Goal: Information Seeking & Learning: Understand process/instructions

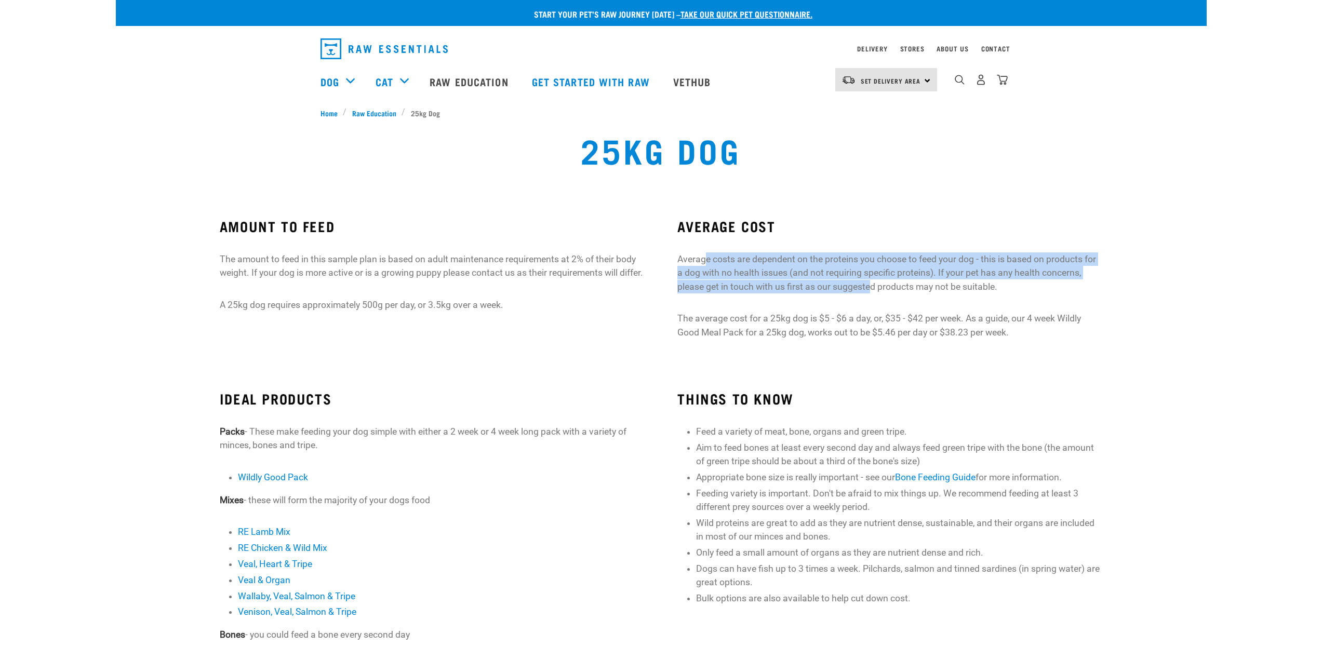
drag, startPoint x: 714, startPoint y: 265, endPoint x: 879, endPoint y: 292, distance: 167.4
click at [873, 292] on p "Average costs are dependent on the proteins you choose to feed your dog - this …" at bounding box center [890, 273] width 425 height 41
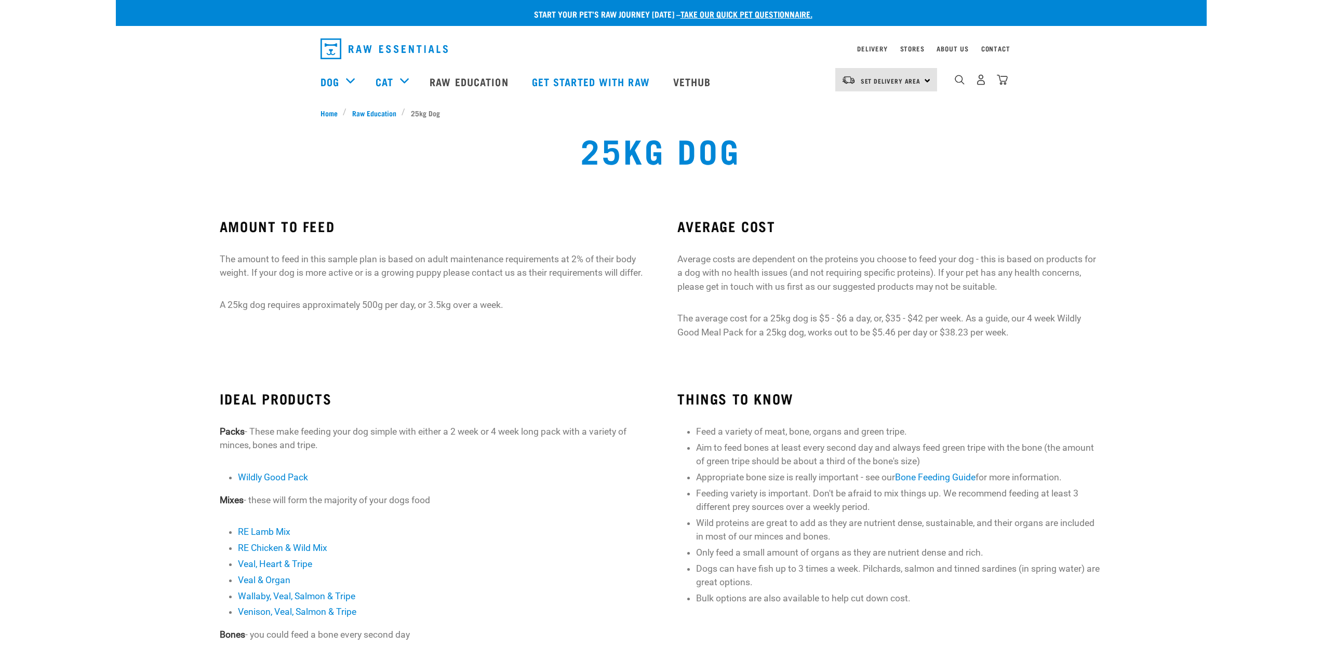
click at [898, 296] on div "AVERAGE COST Average costs are dependent on the proteins you choose to feed you…" at bounding box center [890, 278] width 425 height 121
drag, startPoint x: 255, startPoint y: 255, endPoint x: 442, endPoint y: 260, distance: 187.7
click at [440, 260] on p "The amount to feed in this sample plan is based on adult maintenance requiremen…" at bounding box center [432, 267] width 425 height 28
click at [444, 261] on p "The amount to feed in this sample plan is based on adult maintenance requiremen…" at bounding box center [432, 267] width 425 height 28
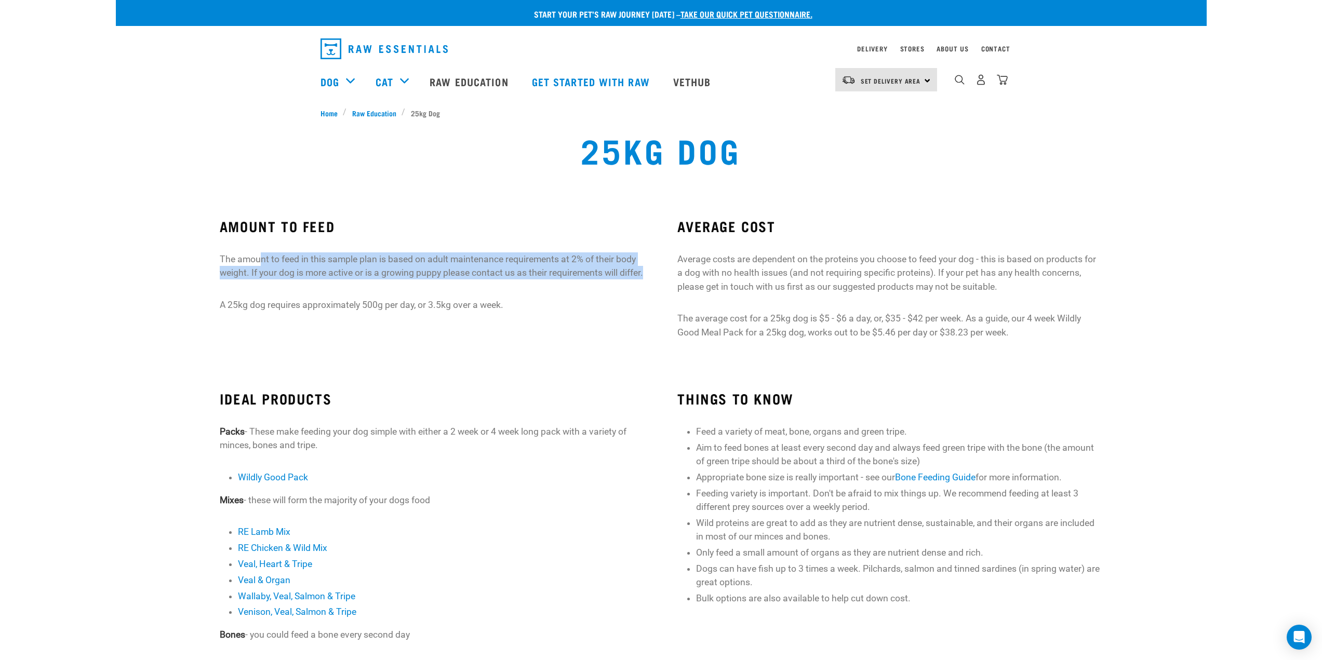
drag, startPoint x: 376, startPoint y: 284, endPoint x: 540, endPoint y: 299, distance: 164.4
click at [538, 299] on div "AMOUNT TO FEED The amount to feed in this sample plan is based on adult mainten…" at bounding box center [432, 265] width 425 height 94
click at [540, 299] on div "AMOUNT TO FEED The amount to feed in this sample plan is based on adult mainten…" at bounding box center [432, 265] width 425 height 94
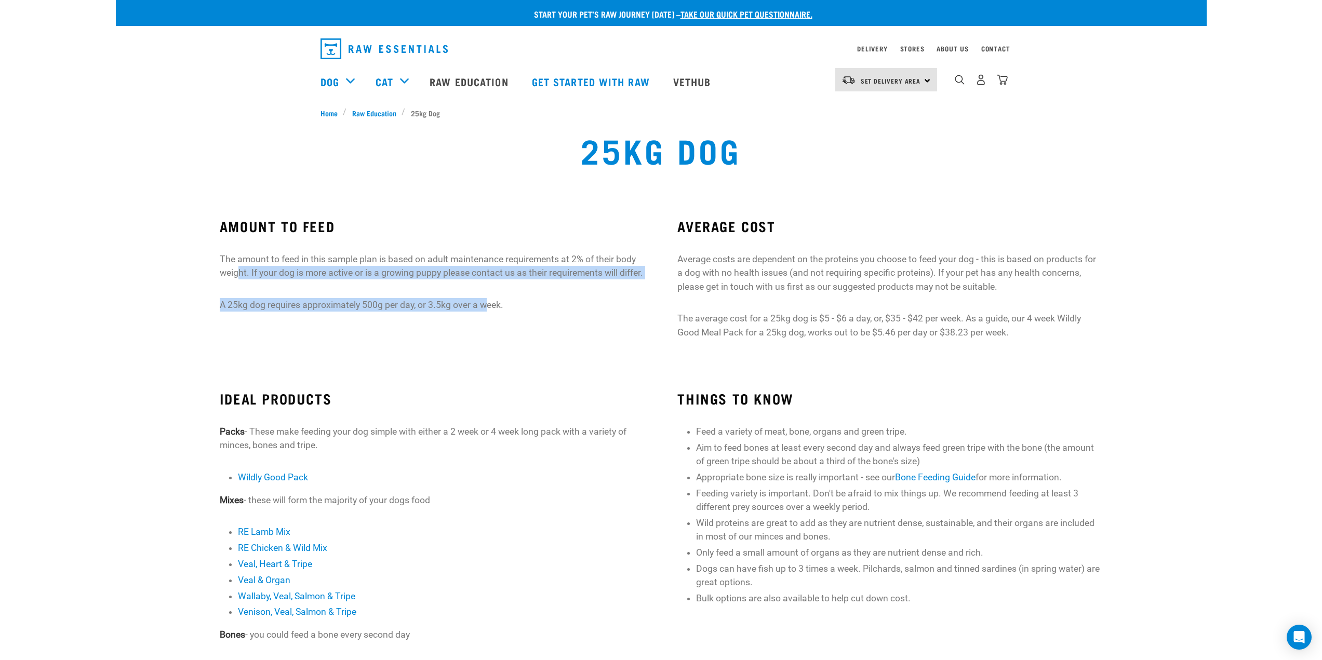
drag, startPoint x: 470, startPoint y: 305, endPoint x: 240, endPoint y: 268, distance: 233.1
click at [241, 271] on div "AMOUNT TO FEED The amount to feed in this sample plan is based on adult mainten…" at bounding box center [432, 265] width 425 height 94
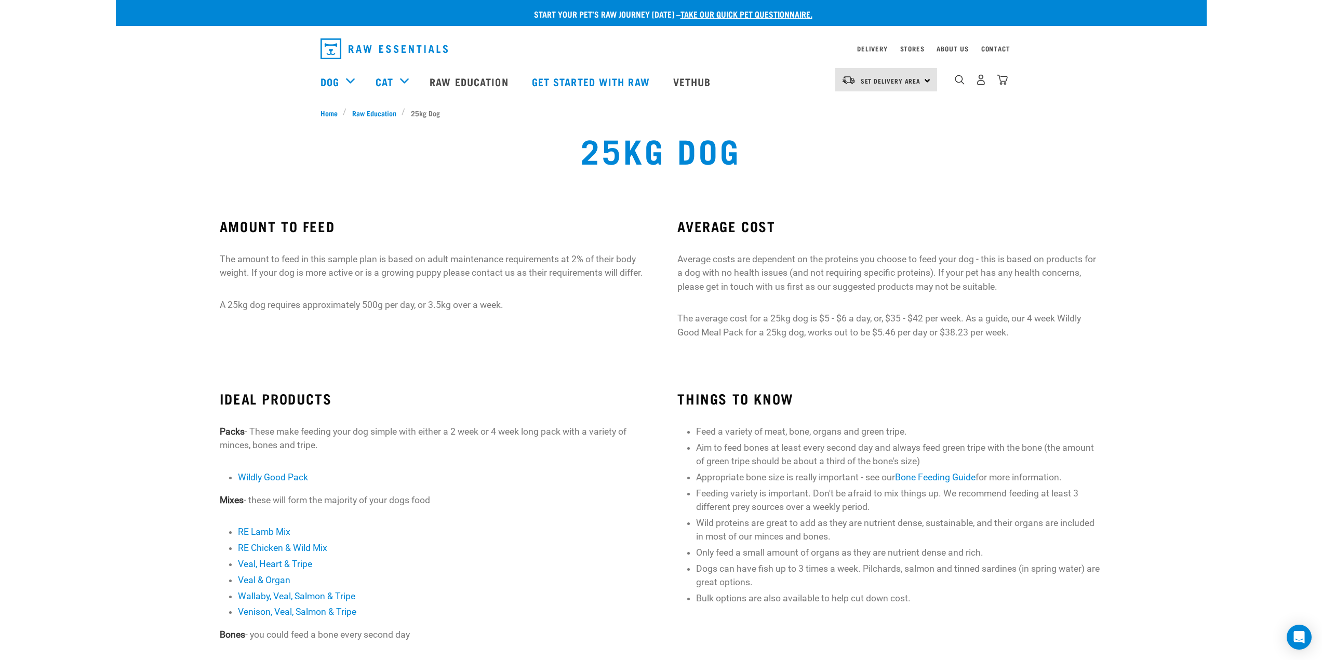
click at [229, 262] on p "The amount to feed in this sample plan is based on adult maintenance requiremen…" at bounding box center [432, 267] width 425 height 28
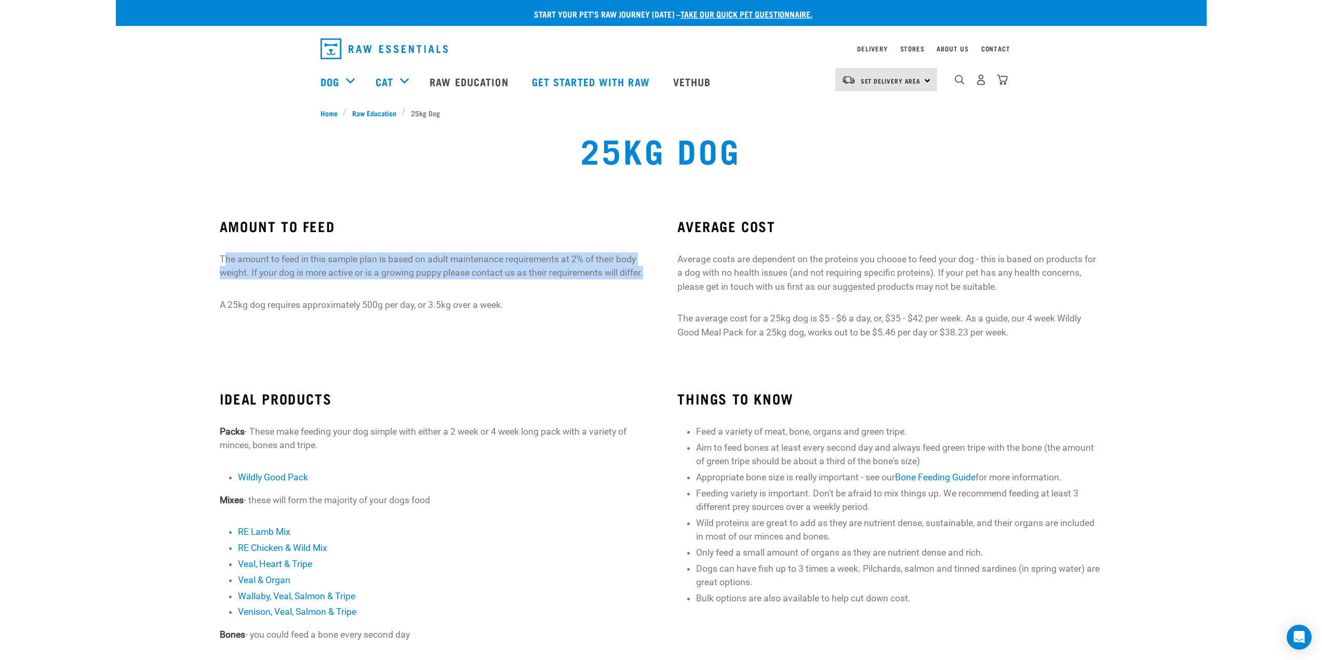
drag, startPoint x: 227, startPoint y: 260, endPoint x: 582, endPoint y: 290, distance: 356.1
click at [585, 280] on p "The amount to feed in this sample plan is based on adult maintenance requiremen…" at bounding box center [432, 267] width 425 height 28
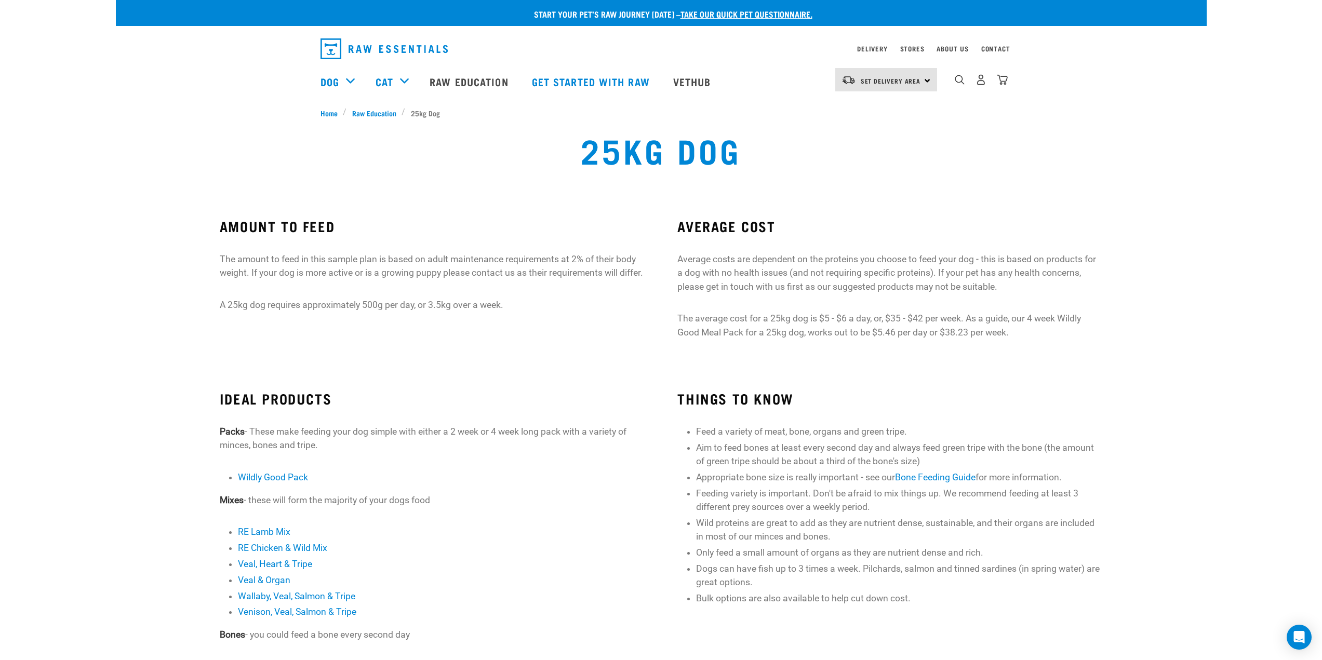
click at [507, 312] on p "A 25kg dog requires approximately 500g per day, or 3.5kg over a week." at bounding box center [432, 305] width 425 height 14
drag, startPoint x: 451, startPoint y: 303, endPoint x: 323, endPoint y: 286, distance: 129.0
click at [330, 290] on div "AMOUNT TO FEED The amount to feed in this sample plan is based on adult mainten…" at bounding box center [432, 265] width 425 height 94
drag, startPoint x: 264, startPoint y: 263, endPoint x: 271, endPoint y: 260, distance: 7.4
click at [268, 262] on p "The amount to feed in this sample plan is based on adult maintenance requiremen…" at bounding box center [432, 267] width 425 height 28
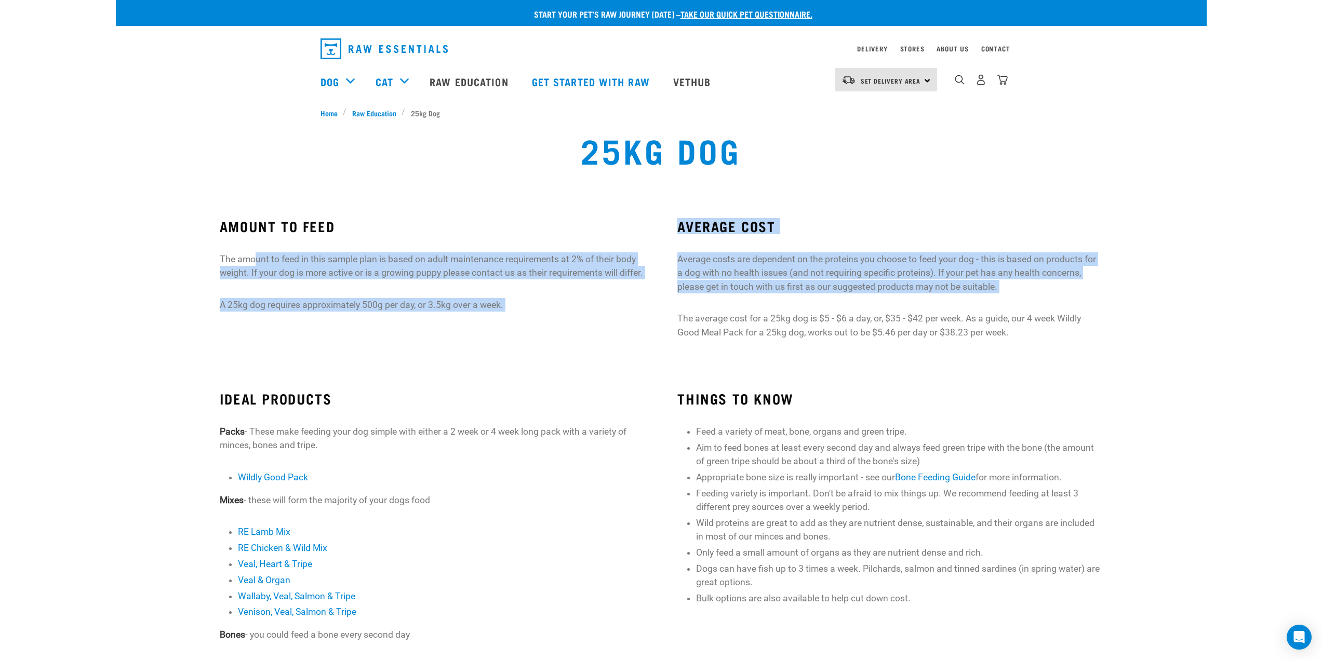
drag, startPoint x: 511, startPoint y: 284, endPoint x: 710, endPoint y: 296, distance: 198.9
click at [721, 298] on div "AMOUNT TO FEED The amount to feed in this sample plan is based on adult mainten…" at bounding box center [662, 284] width 1100 height 160
click at [314, 279] on p "The amount to feed in this sample plan is based on adult maintenance requiremen…" at bounding box center [432, 267] width 425 height 28
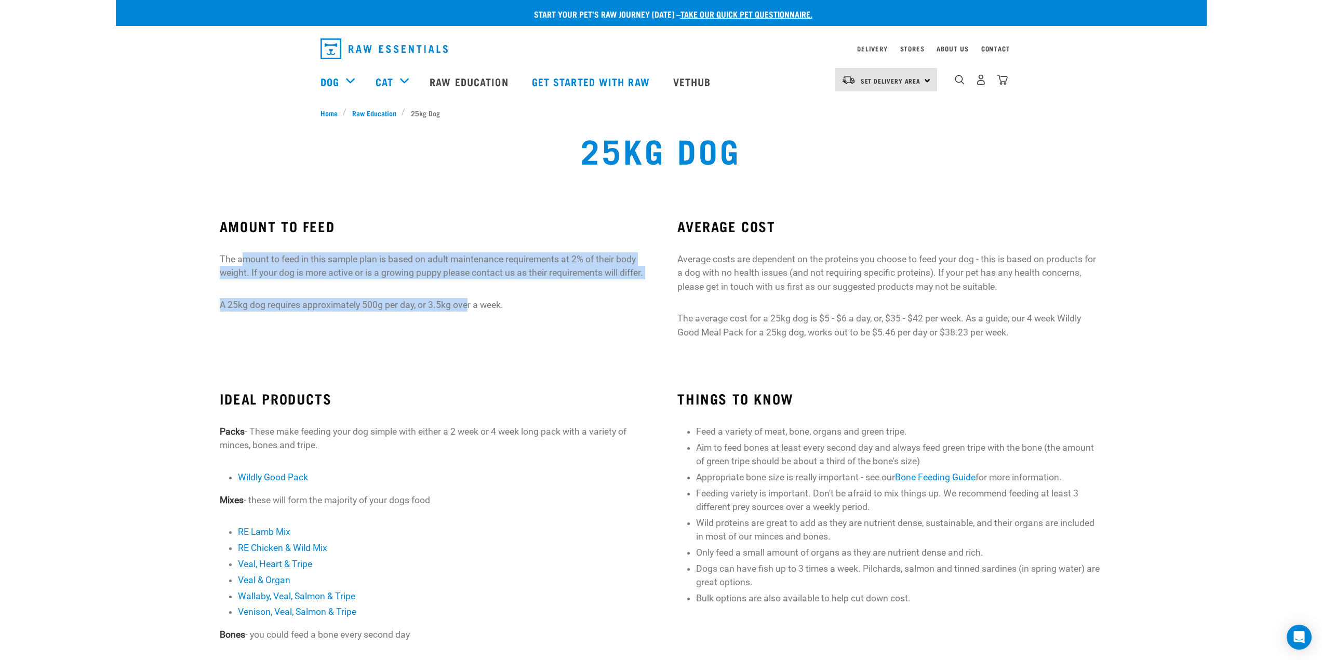
drag, startPoint x: 387, startPoint y: 289, endPoint x: 488, endPoint y: 303, distance: 102.4
click at [486, 303] on div "AMOUNT TO FEED The amount to feed in this sample plan is based on adult mainten…" at bounding box center [432, 265] width 425 height 94
click at [488, 303] on div "AMOUNT TO FEED The amount to feed in this sample plan is based on adult mainten…" at bounding box center [432, 265] width 425 height 94
drag, startPoint x: 505, startPoint y: 323, endPoint x: 220, endPoint y: 255, distance: 292.3
click at [221, 255] on div "AMOUNT TO FEED The amount to feed in this sample plan is based on adult mainten…" at bounding box center [432, 265] width 425 height 94
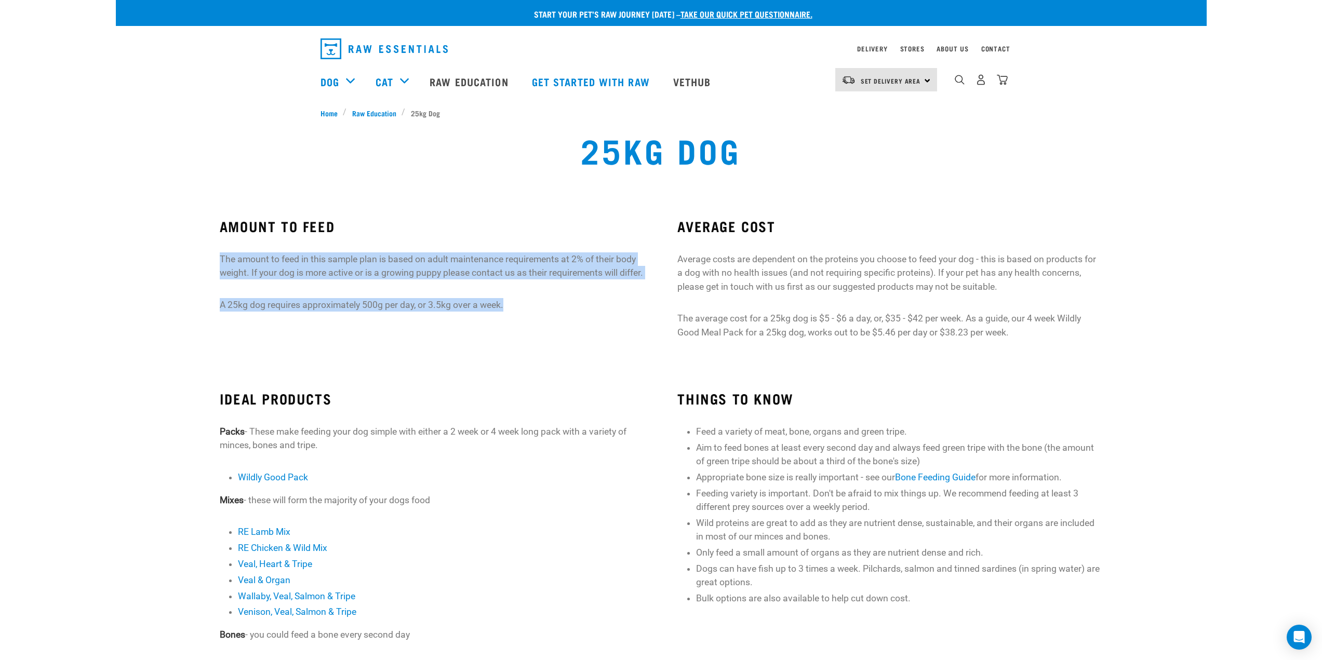
click at [218, 258] on div "AMOUNT TO FEED The amount to feed in this sample plan is based on adult mainten…" at bounding box center [432, 284] width 458 height 160
